Goal: Transaction & Acquisition: Purchase product/service

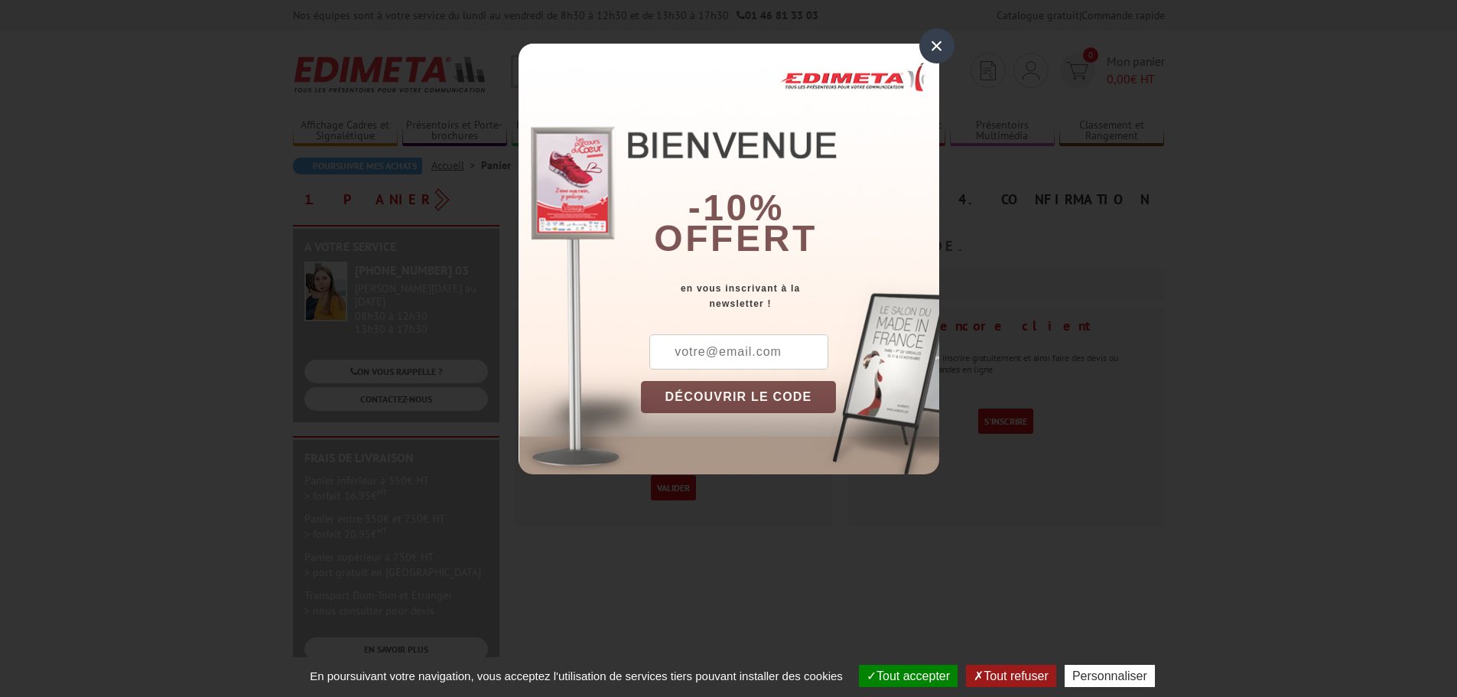
click at [935, 43] on div "×" at bounding box center [936, 45] width 35 height 35
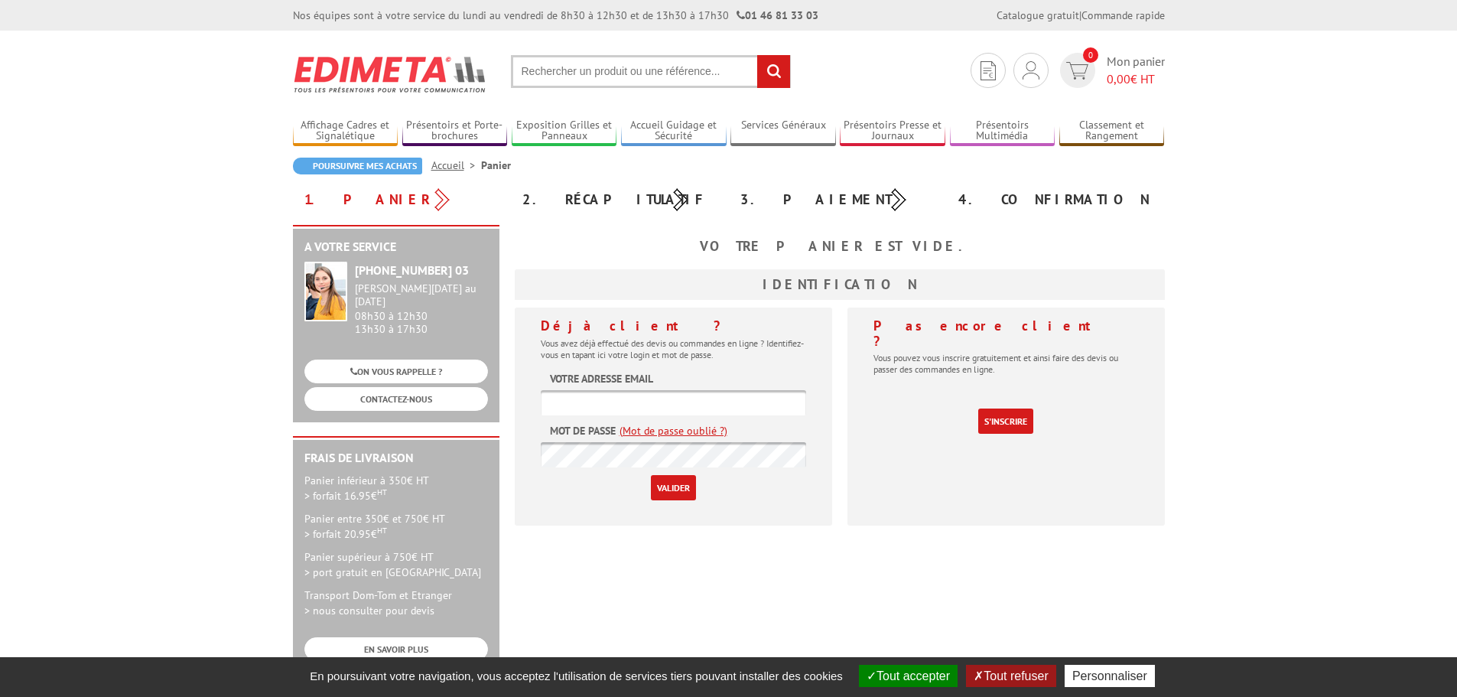
click at [327, 194] on div "1. Panier" at bounding box center [402, 200] width 218 height 28
click at [755, 122] on link "Services Généraux" at bounding box center [783, 131] width 106 height 25
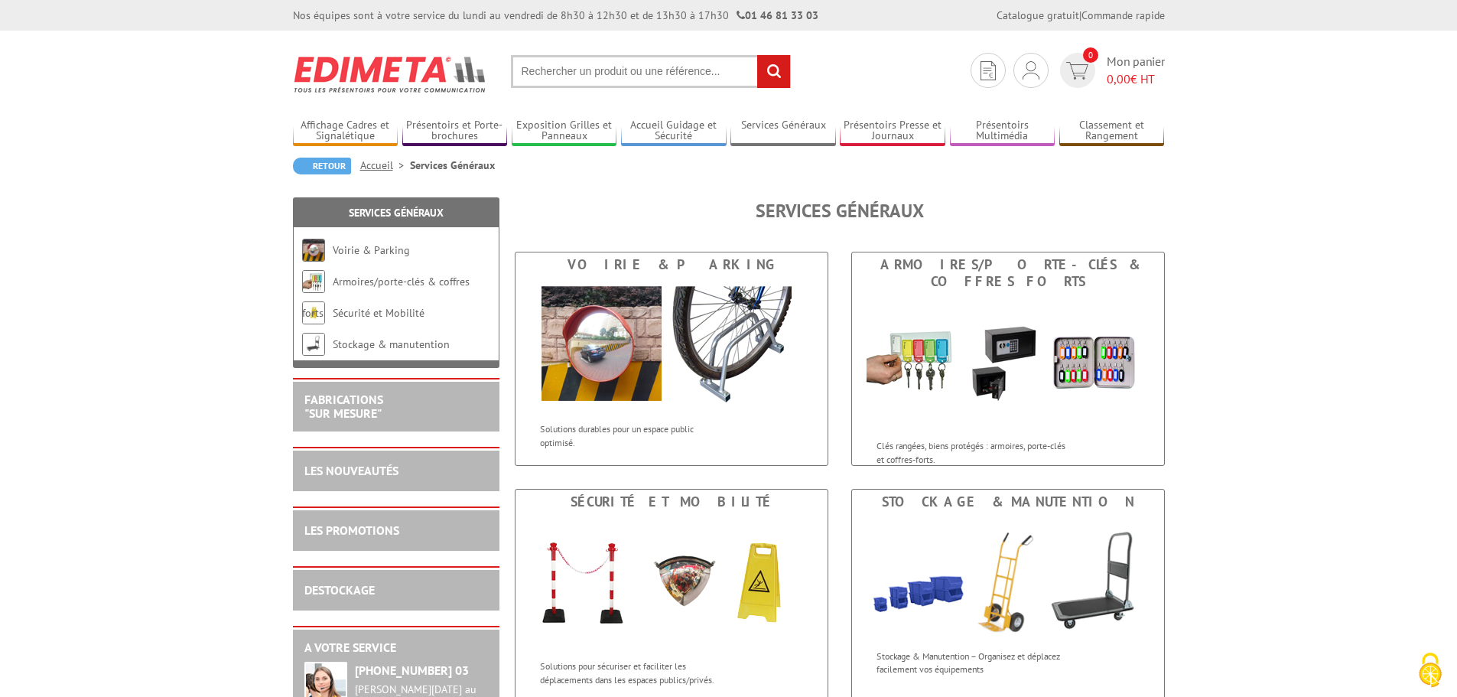
click at [209, 113] on body "Nos équipes sont à votre service du lundi au vendredi de 8h30 à 12h30 et de 13h…" at bounding box center [728, 601] width 1457 height 1202
click at [1079, 72] on img at bounding box center [1077, 71] width 22 height 18
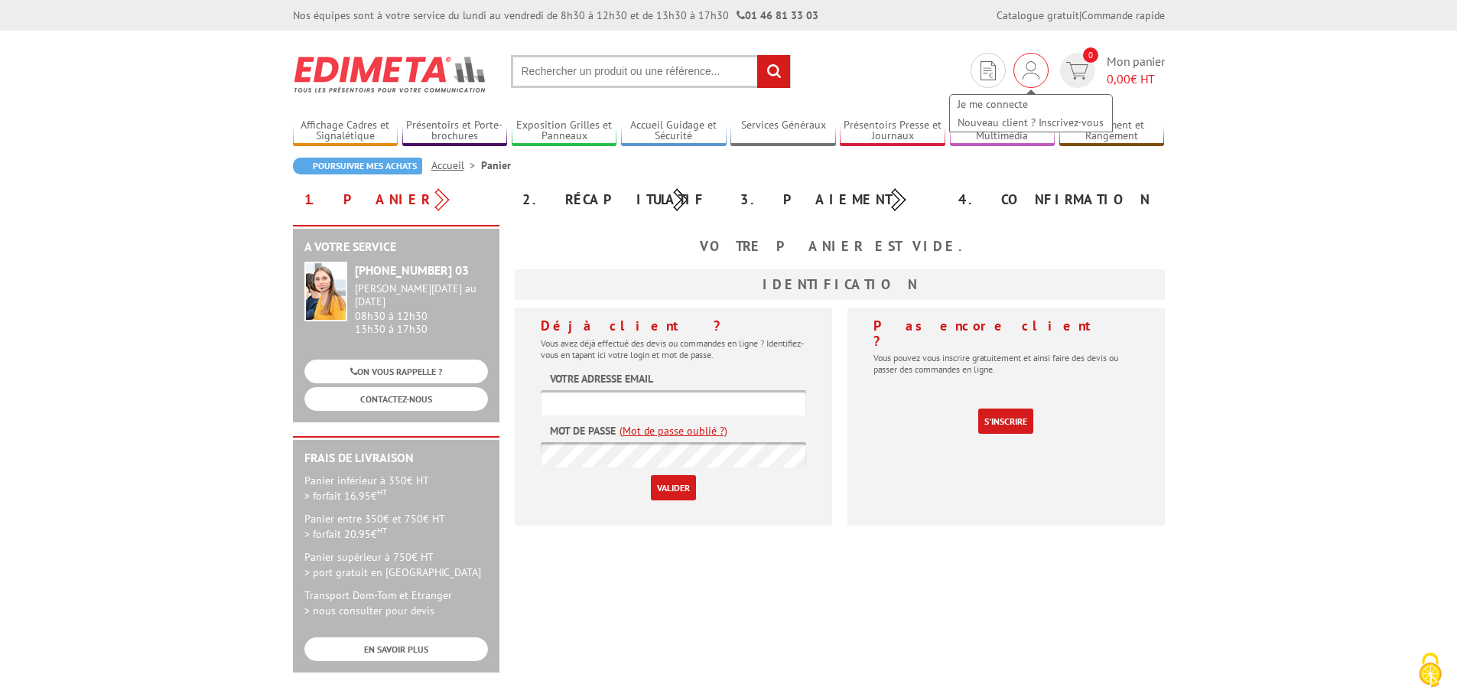
click at [1023, 72] on img at bounding box center [1031, 70] width 17 height 18
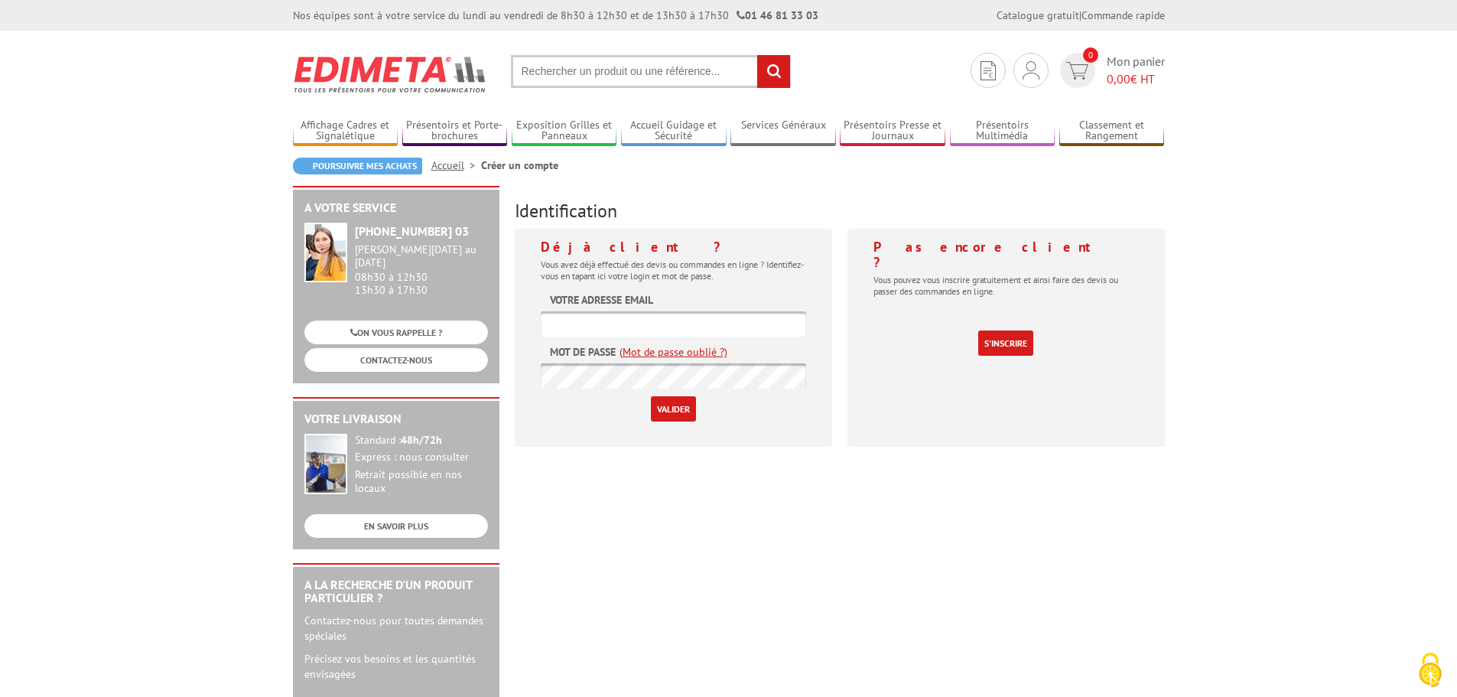
click at [672, 318] on input "text" at bounding box center [673, 323] width 265 height 25
type input "cejoucomatic@wanadoo.fr"
click at [668, 409] on input "Valider" at bounding box center [673, 408] width 45 height 25
